Goal: Information Seeking & Learning: Learn about a topic

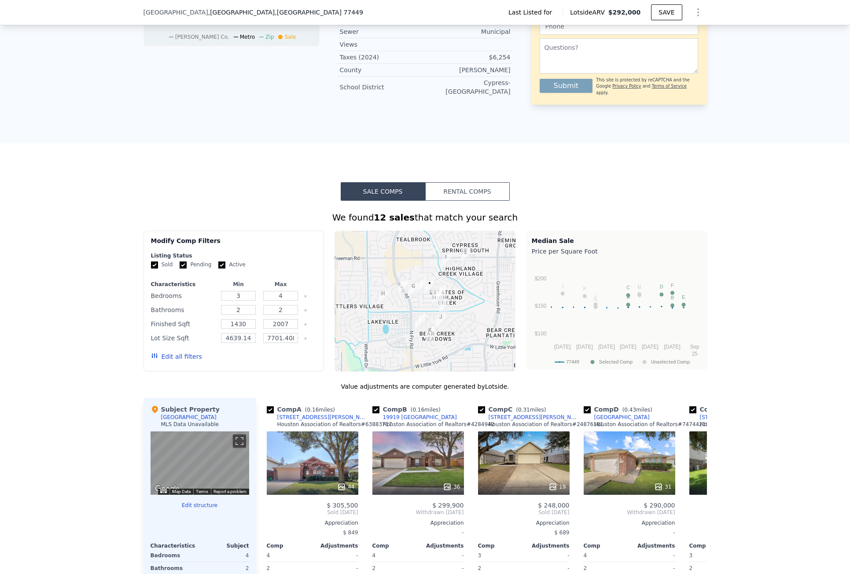
scroll to position [613, 0]
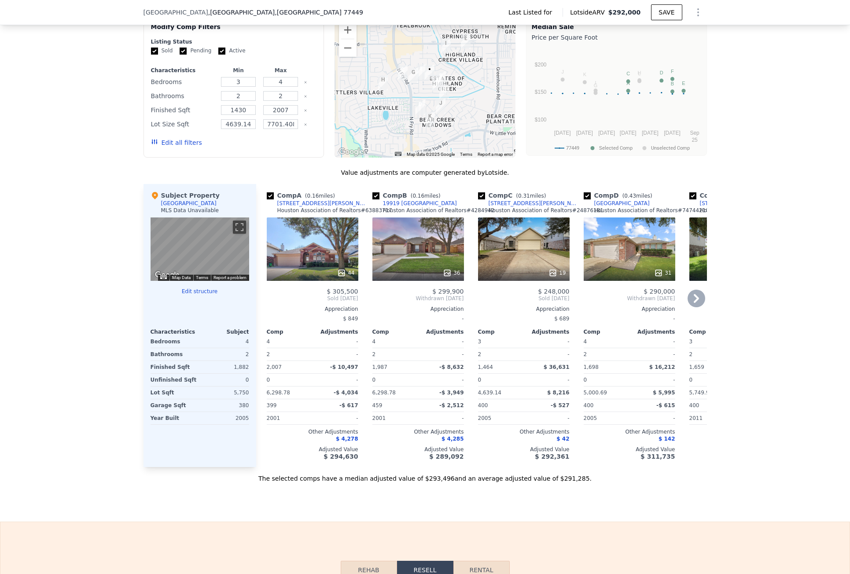
click at [314, 207] on div "[STREET_ADDRESS][PERSON_NAME]" at bounding box center [323, 203] width 92 height 7
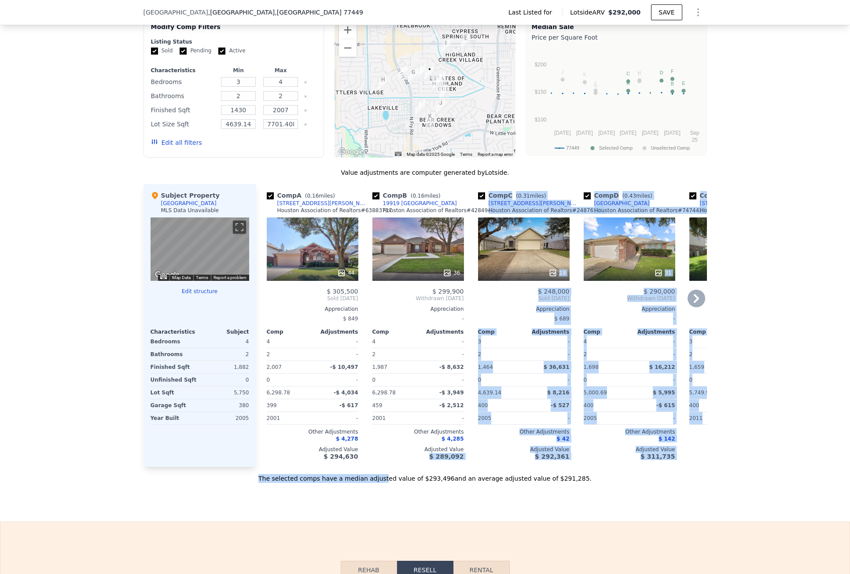
drag, startPoint x: 393, startPoint y: 480, endPoint x: 413, endPoint y: 479, distance: 20.7
click at [413, 479] on div "Value adjustments are computer generated by Lotside . Subject Property 20042 Ar…" at bounding box center [424, 325] width 563 height 315
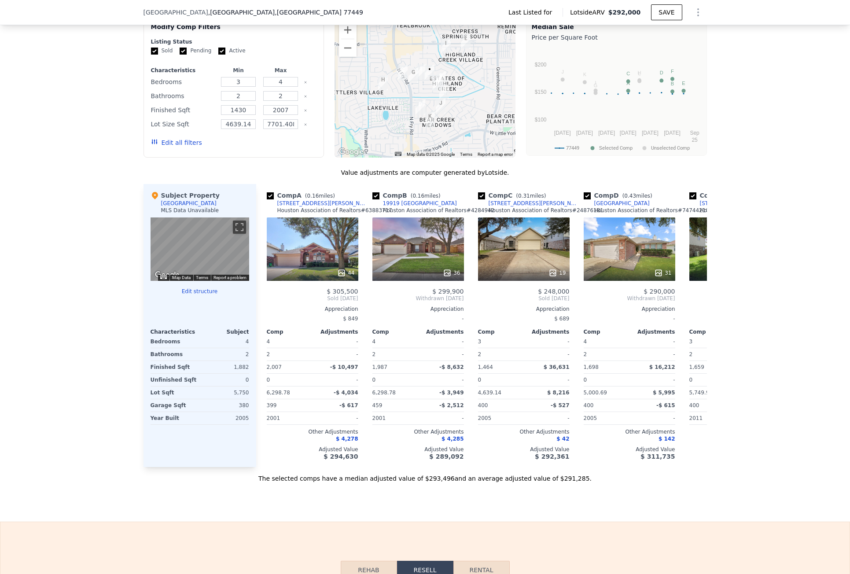
click at [402, 522] on div "Sale Comps Rental Comps We found 12 sales that match your search Filters Map Pr…" at bounding box center [425, 226] width 850 height 592
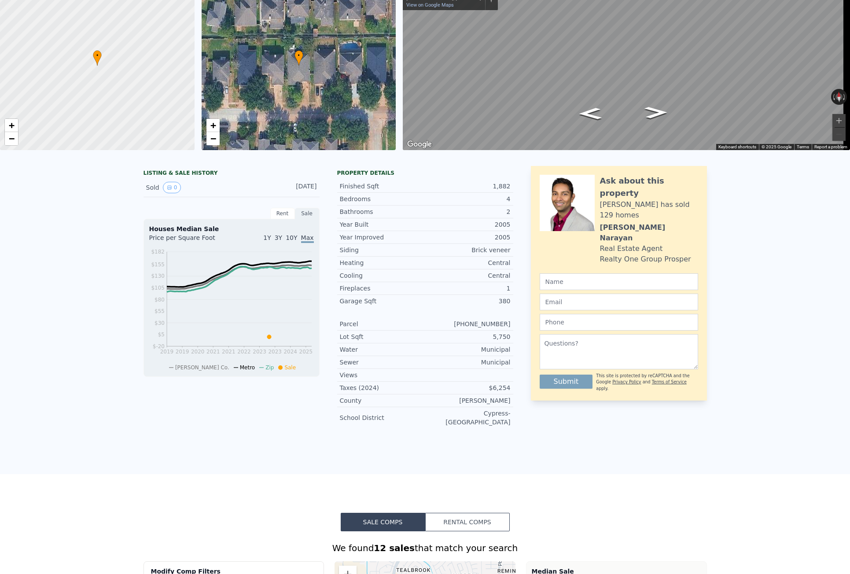
scroll to position [0, 0]
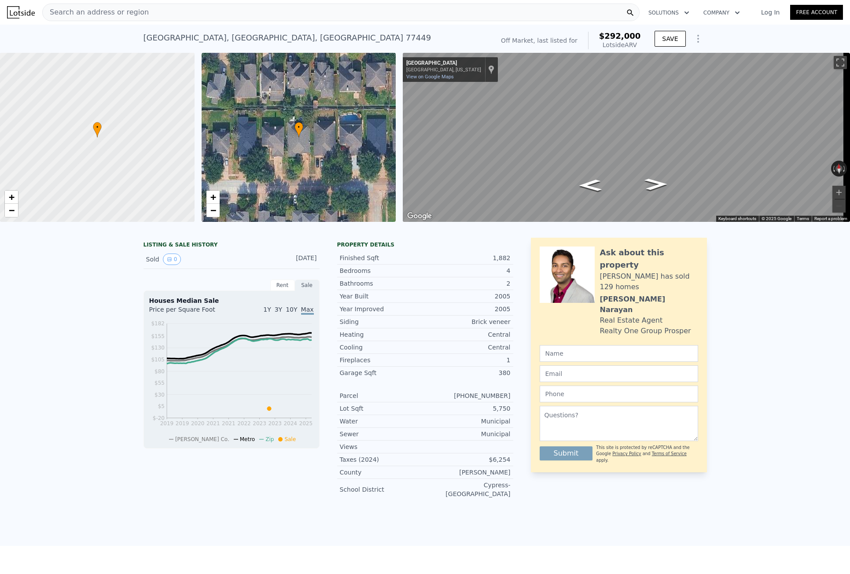
click at [108, 18] on div "Search an address or region" at bounding box center [96, 12] width 106 height 17
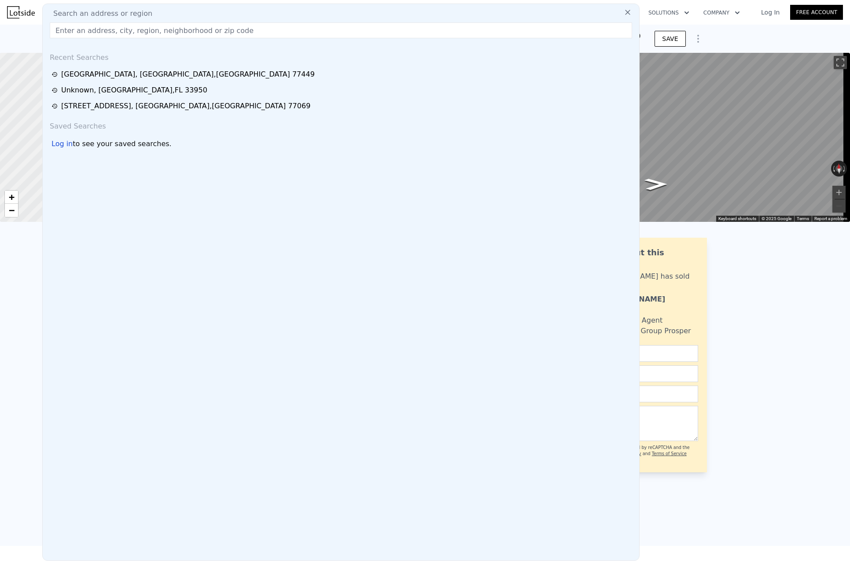
click at [113, 45] on div "Search an address or region Recent Searches 20042 Arbor Creek Dr , Harris Count…" at bounding box center [340, 282] width 597 height 557
click at [113, 37] on input "text" at bounding box center [341, 30] width 582 height 16
paste input "12501 Stagecoach Ln, Hudson, FL 34667"
type input "12501 Stagecoach Ln, Hudson, FL 34667"
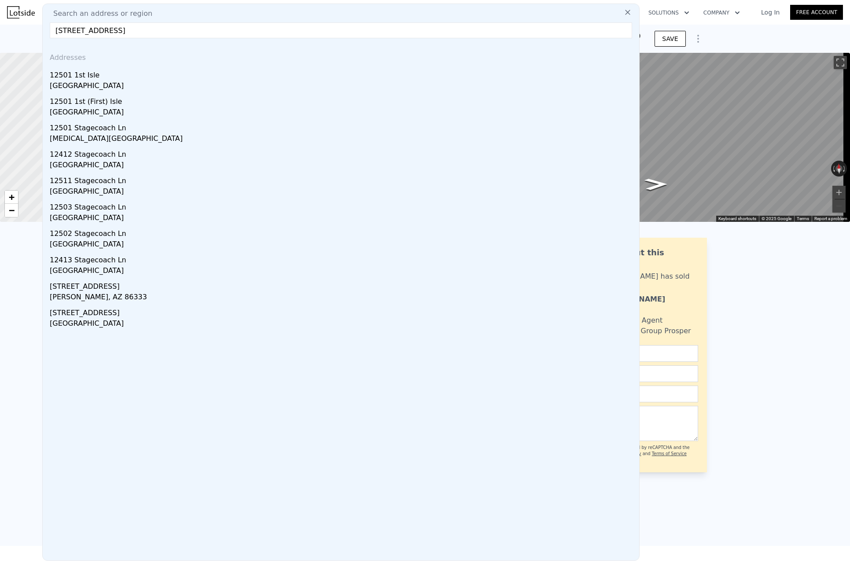
click at [185, 30] on input "12501 Stagecoach Ln, Hudson, FL 34667" at bounding box center [341, 30] width 582 height 16
drag, startPoint x: 189, startPoint y: 30, endPoint x: -6, endPoint y: 27, distance: 195.0
click at [0, 27] on html "Search an address or region Search an address or region 12501 Stagecoach Ln, Hu…" at bounding box center [425, 287] width 850 height 574
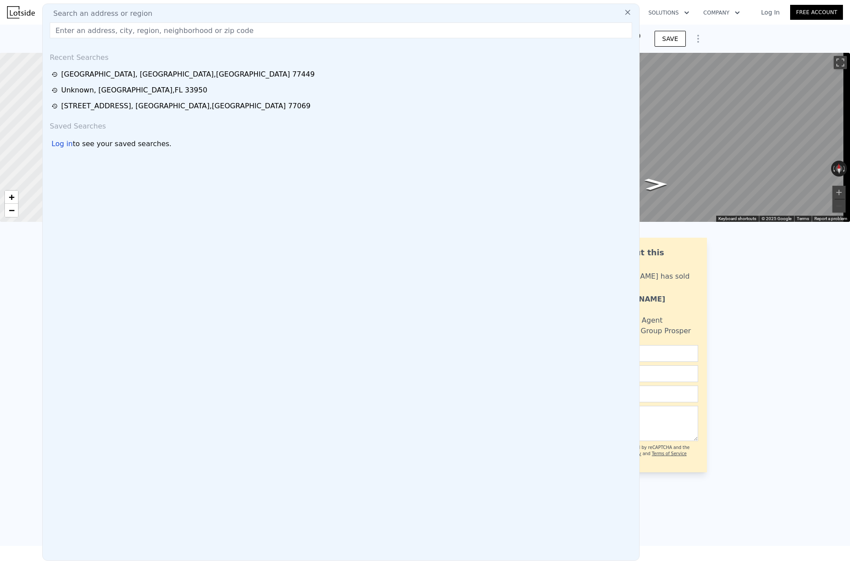
click at [84, 33] on input "text" at bounding box center [341, 30] width 582 height 16
paste input "1739 Melson Ave, Jacksonville, FL 32254"
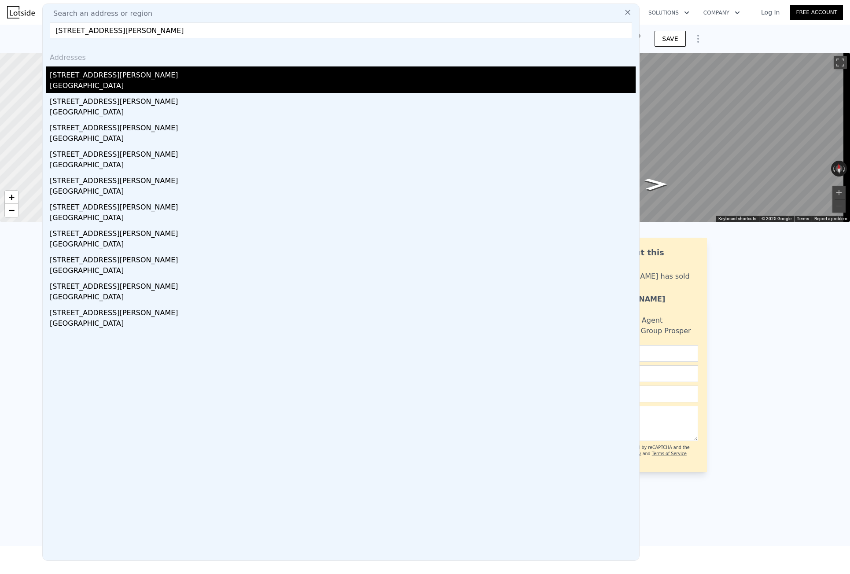
type input "1739 Melson Ave, Jacksonville, FL 32254"
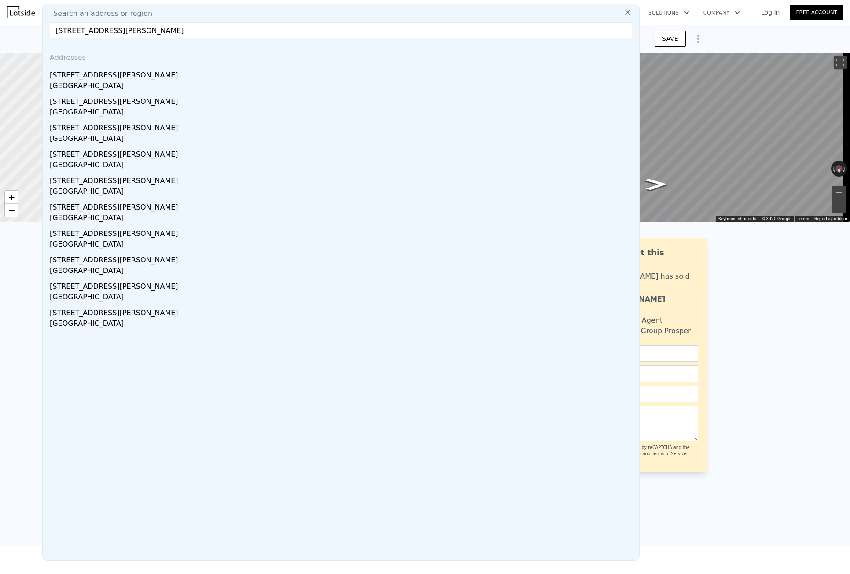
drag, startPoint x: 114, startPoint y: 73, endPoint x: 155, endPoint y: 18, distance: 68.1
click at [114, 73] on div "1739 Melson Ave" at bounding box center [343, 73] width 586 height 14
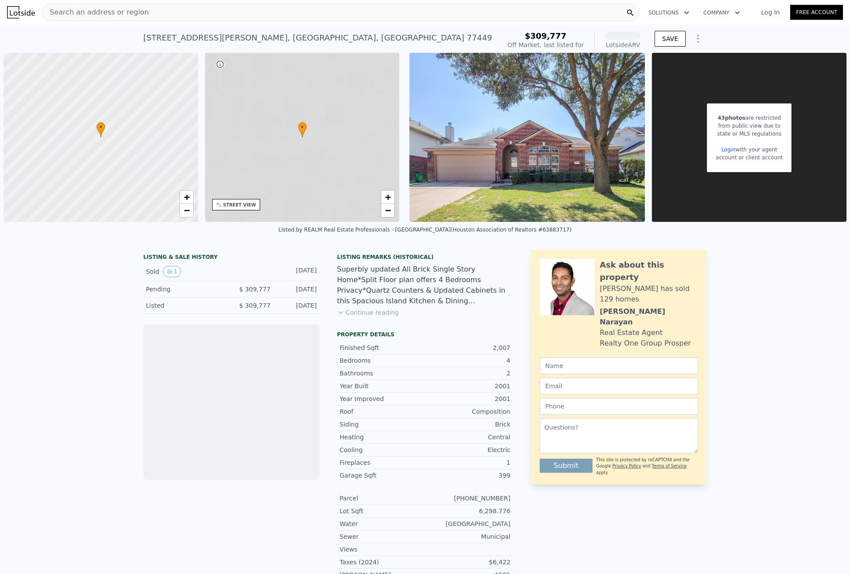
scroll to position [0, 4]
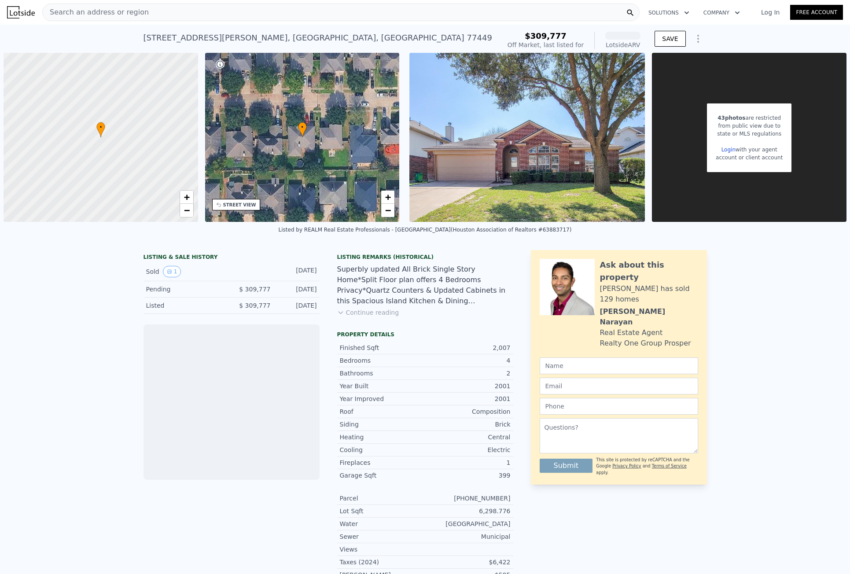
click at [173, 37] on div "[STREET_ADDRESS][PERSON_NAME]" at bounding box center [317, 38] width 349 height 12
copy div "[STREET_ADDRESS][PERSON_NAME] No sales on record (~[GEOGRAPHIC_DATA] )"
